Goal: Obtain resource: Obtain resource

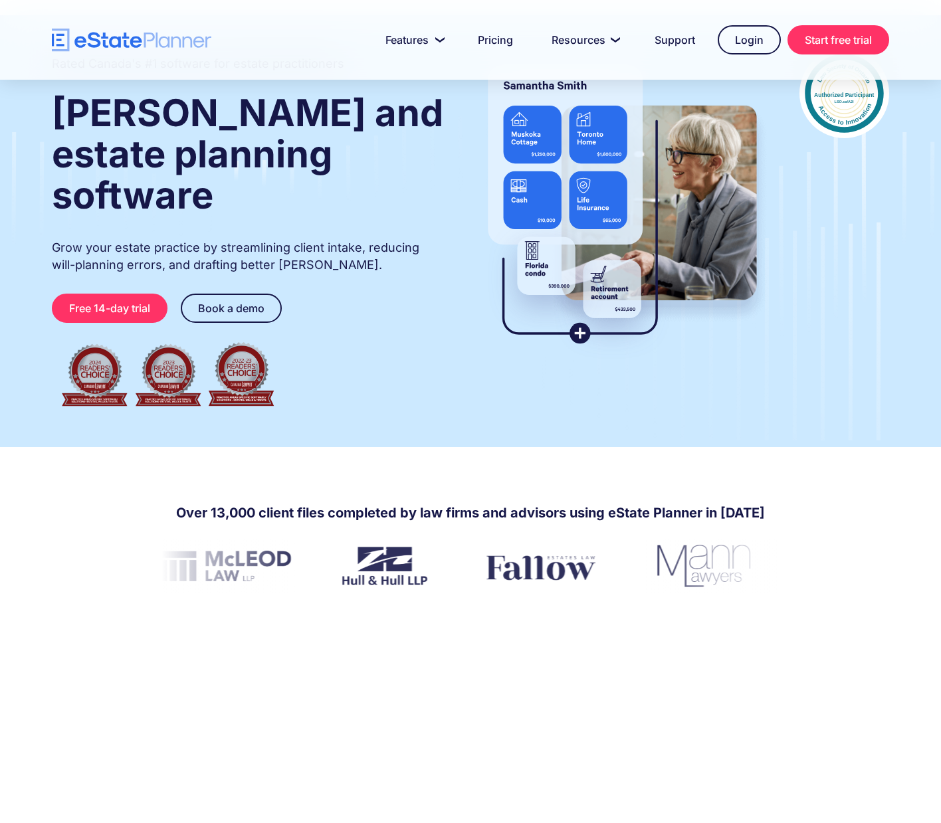
scroll to position [66, 0]
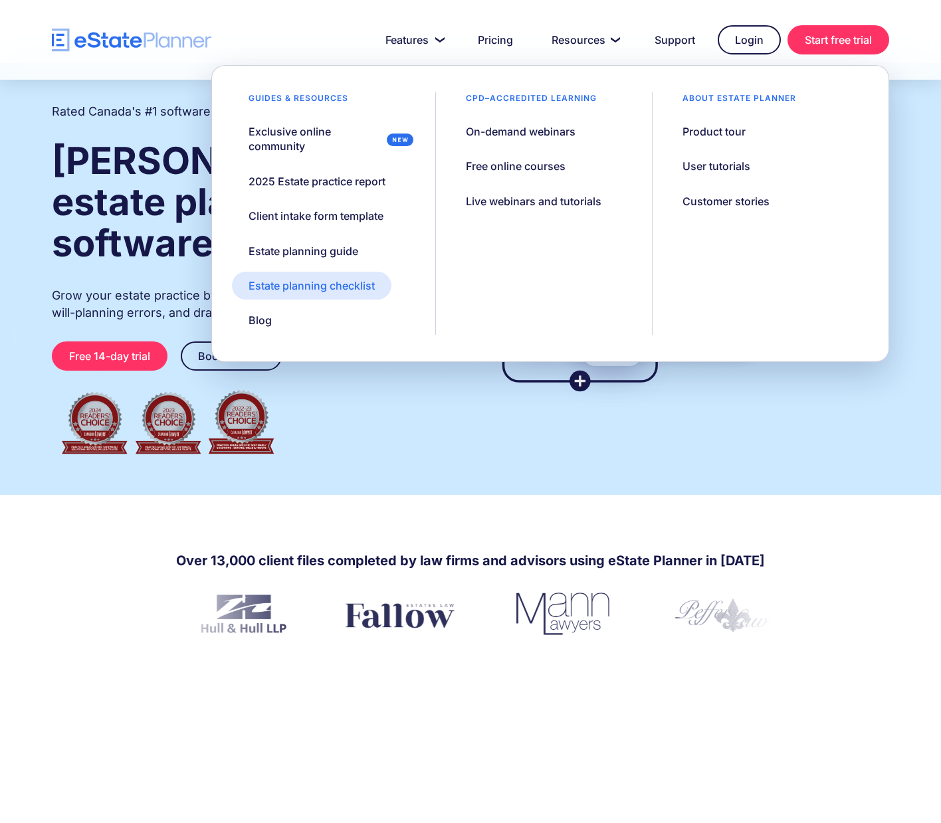
click at [361, 286] on div "Estate planning checklist" at bounding box center [311, 285] width 126 height 15
